Goal: Task Accomplishment & Management: Manage account settings

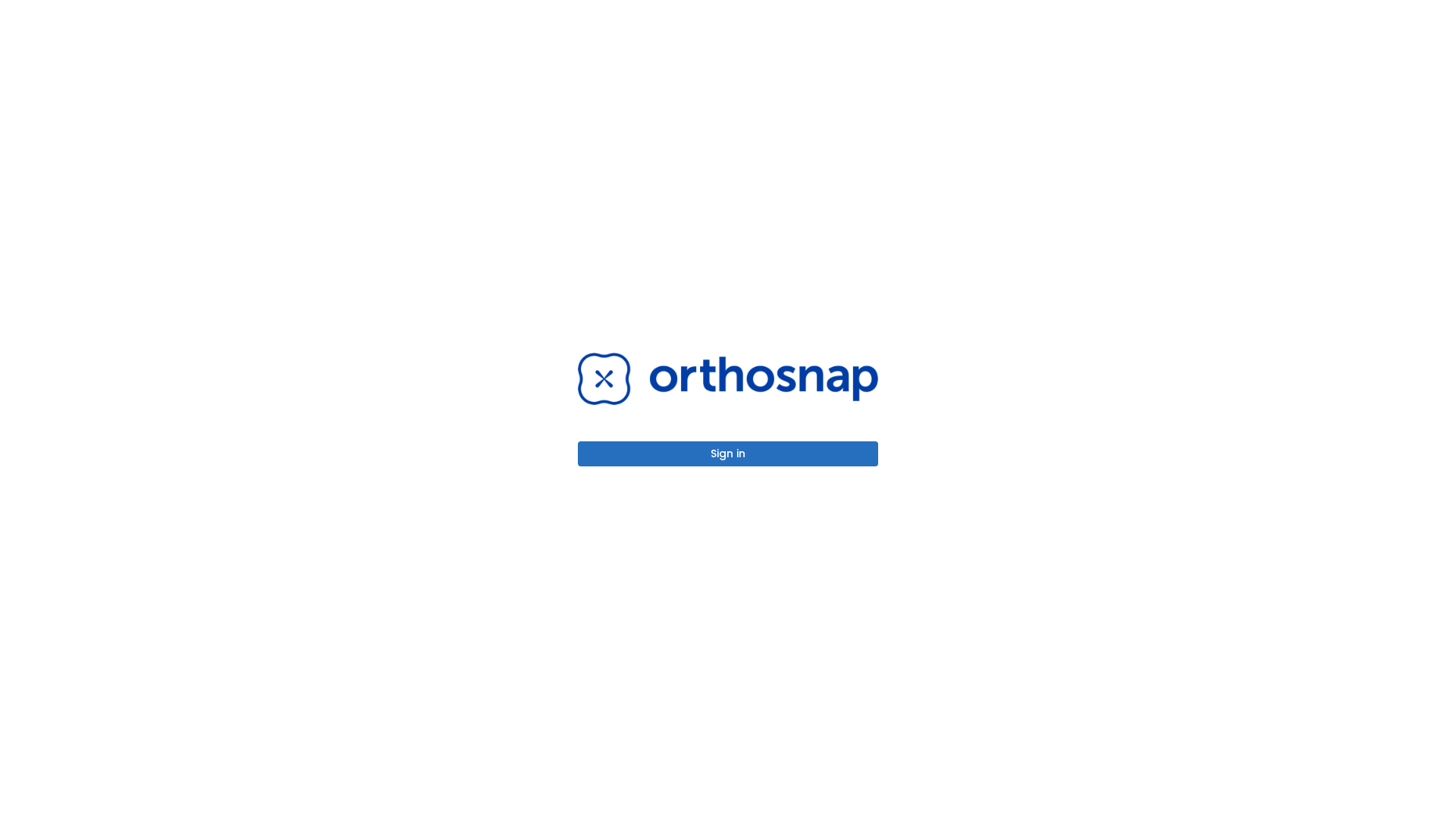
click at [728, 453] on button "Sign in" at bounding box center [728, 454] width 300 height 25
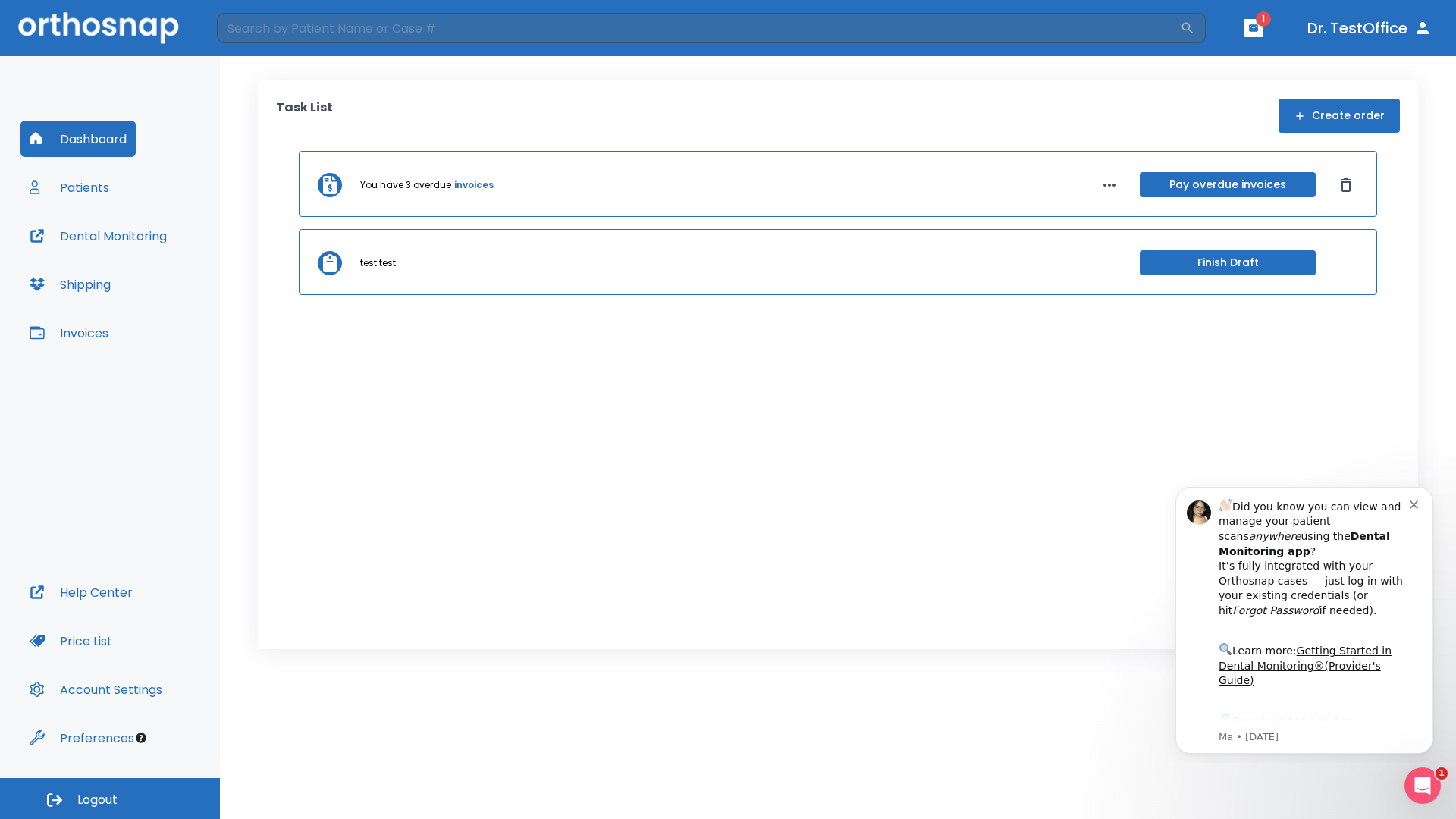
click at [109, 799] on span "Logout" at bounding box center [98, 800] width 41 height 17
